Goal: Find contact information: Find contact information

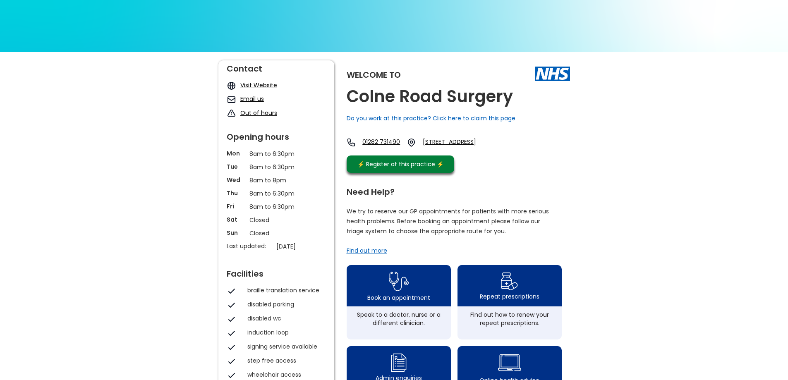
scroll to position [41, 0]
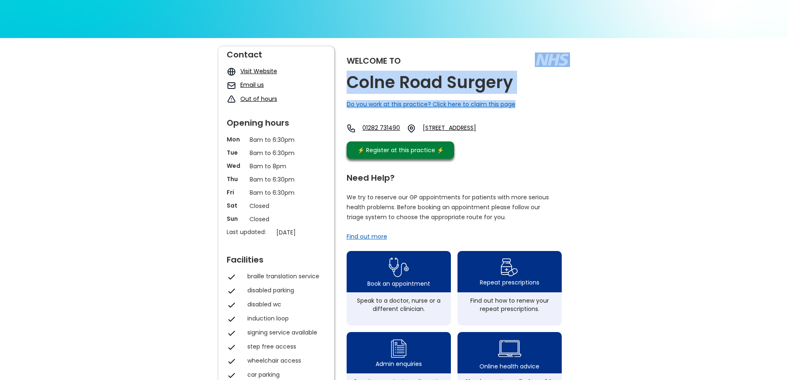
drag, startPoint x: 535, startPoint y: 80, endPoint x: 521, endPoint y: 92, distance: 17.9
click at [521, 92] on div "Welcome to [GEOGRAPHIC_DATA] Surgery Do you work at this practice? Click here t…" at bounding box center [458, 104] width 223 height 117
click at [482, 86] on h2 "Colne Road Surgery" at bounding box center [430, 82] width 166 height 19
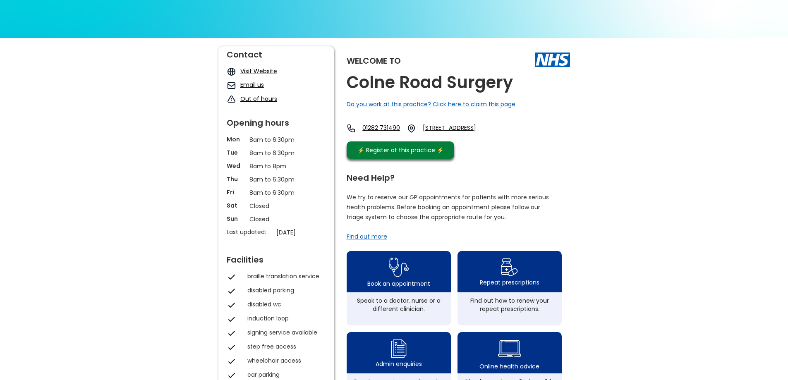
click at [539, 89] on div "Welcome to [GEOGRAPHIC_DATA] Surgery Do you work at this practice? Click here t…" at bounding box center [458, 104] width 223 height 117
click at [517, 82] on div "Welcome to [GEOGRAPHIC_DATA] Surgery Do you work at this practice? Click here t…" at bounding box center [458, 104] width 223 height 117
click at [496, 81] on h2 "Colne Road Surgery" at bounding box center [430, 82] width 166 height 19
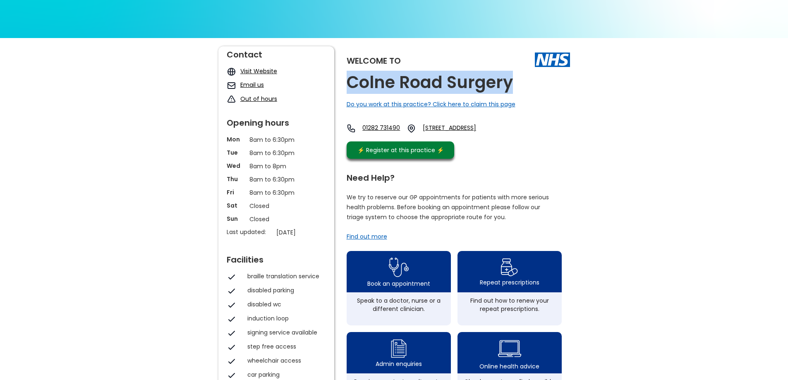
drag, startPoint x: 515, startPoint y: 86, endPoint x: 350, endPoint y: 85, distance: 165.0
click at [350, 85] on div "Welcome to [GEOGRAPHIC_DATA] Surgery Do you work at this practice? Click here t…" at bounding box center [458, 104] width 223 height 117
copy h2 "Colne Road Surgery"
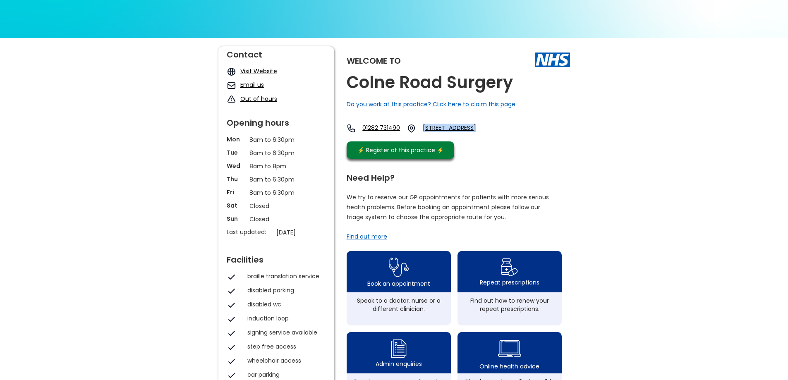
drag, startPoint x: 451, startPoint y: 125, endPoint x: 506, endPoint y: 130, distance: 55.2
click at [498, 130] on div "01282 731490 [STREET_ADDRESS]" at bounding box center [423, 129] width 152 height 10
copy link "[STREET_ADDRESS]"
